Goal: Task Accomplishment & Management: Manage account settings

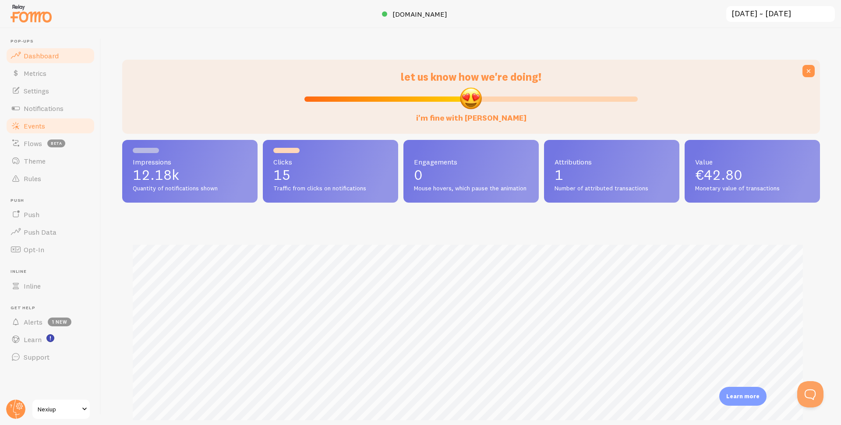
click at [27, 125] on span "Events" at bounding box center [34, 125] width 21 height 9
